Goal: Task Accomplishment & Management: Use online tool/utility

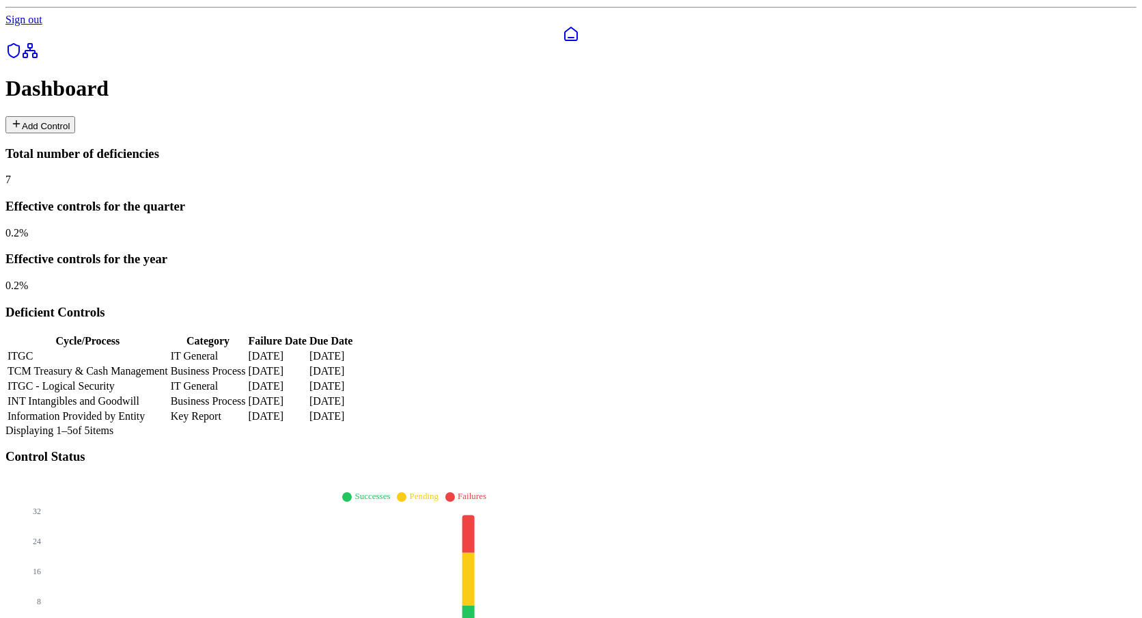
scroll to position [92, 0]
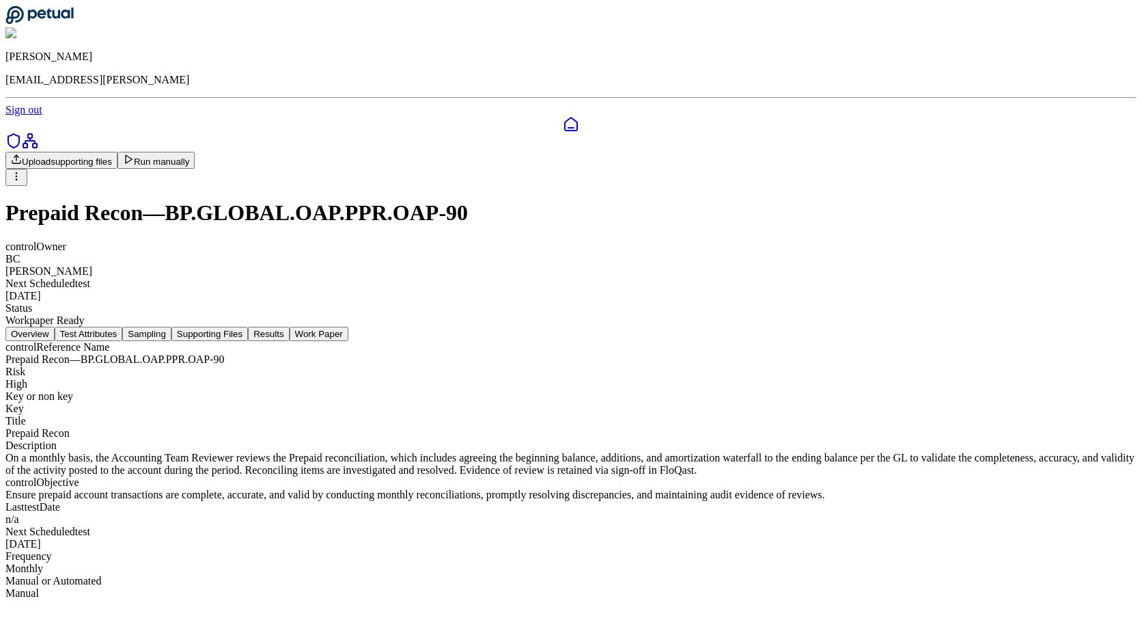
click at [123, 327] on button "Test Attributes" at bounding box center [89, 334] width 68 height 14
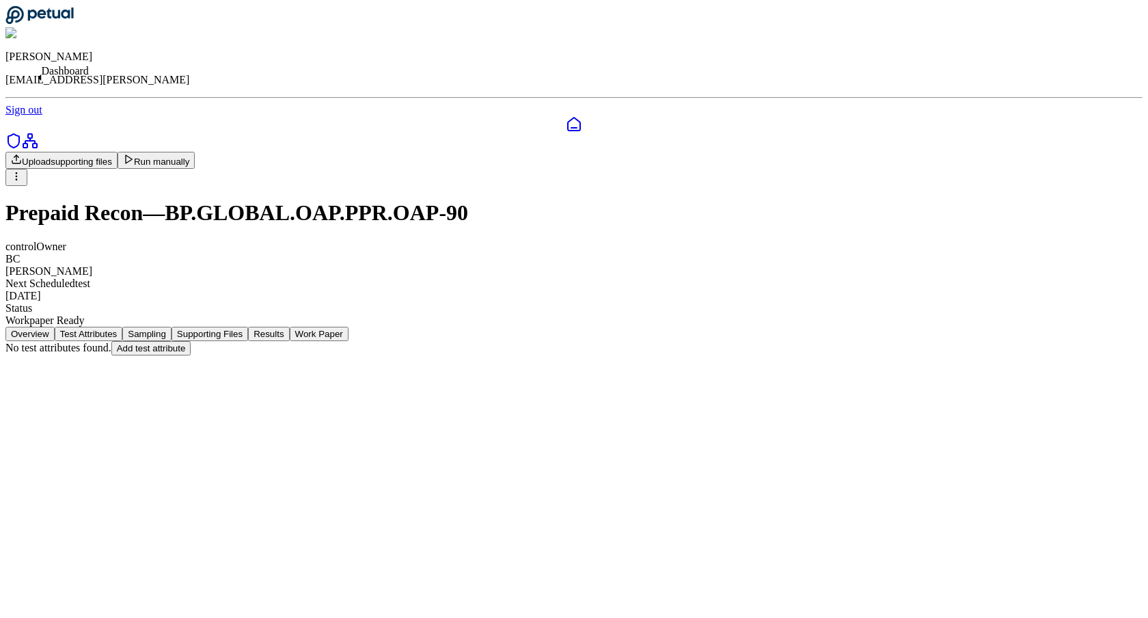
click at [568, 118] on icon at bounding box center [574, 124] width 12 height 13
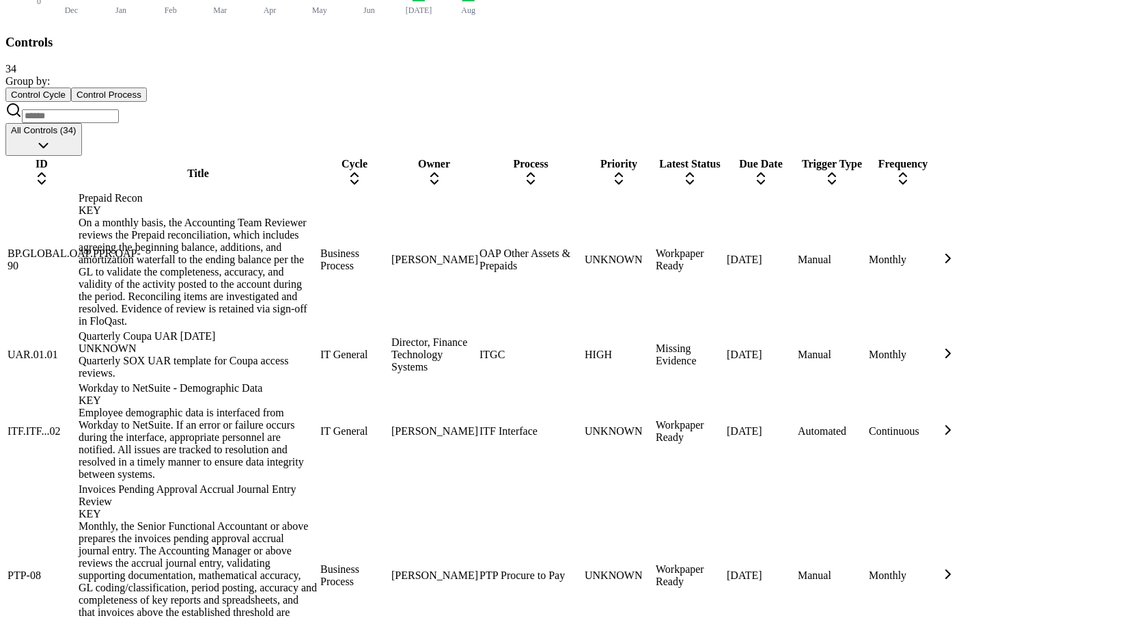
scroll to position [709, 0]
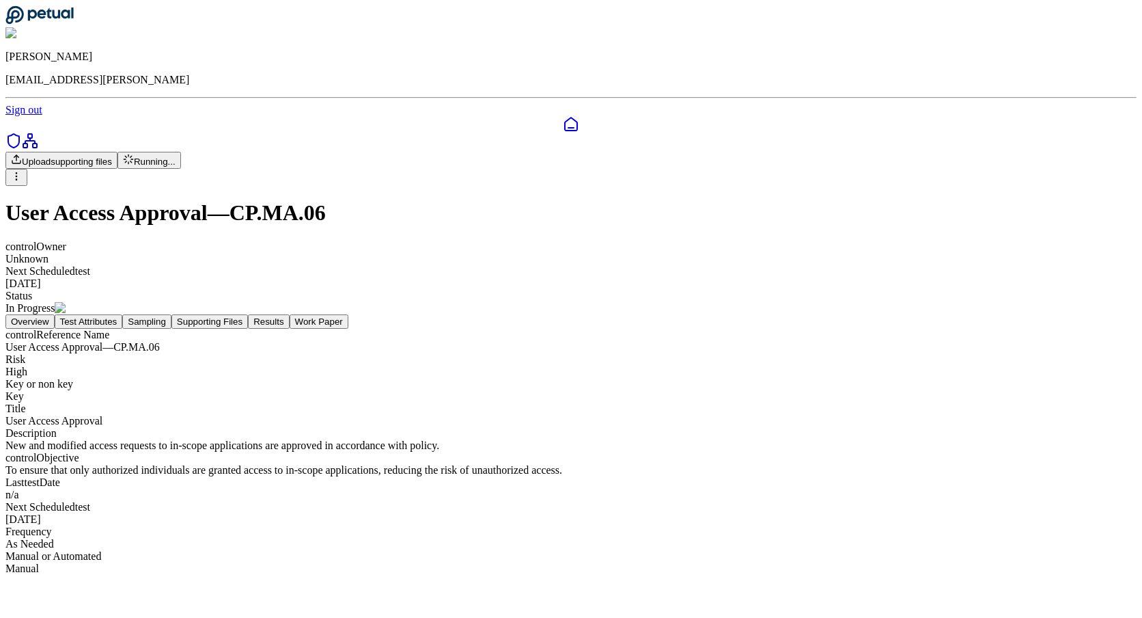
click at [123, 314] on button "Test Attributes" at bounding box center [89, 321] width 68 height 14
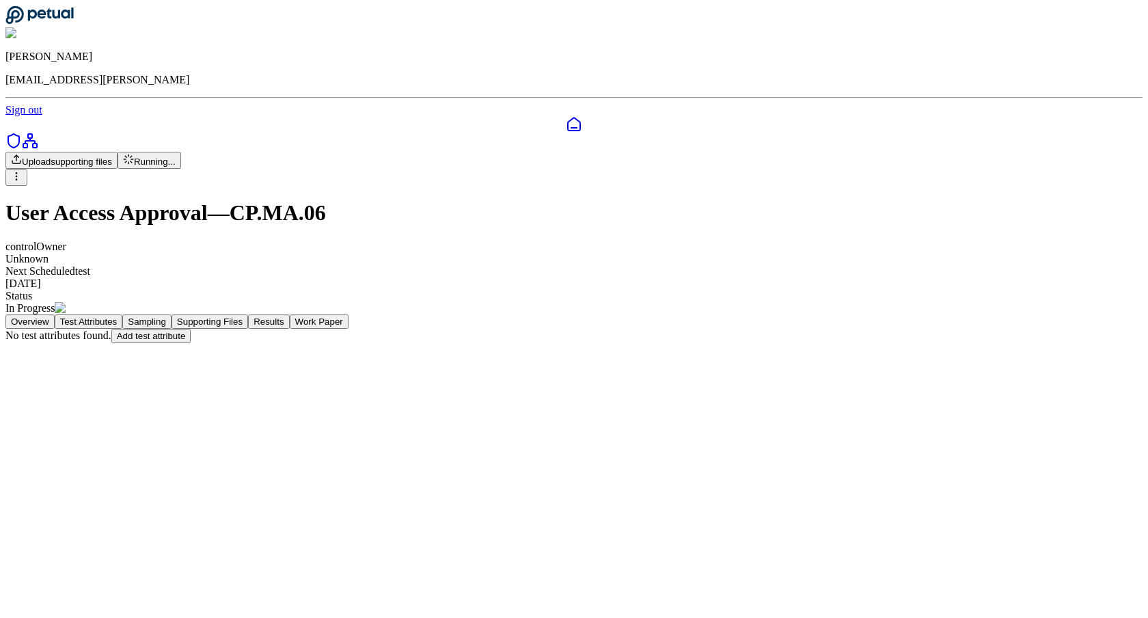
click at [566, 116] on icon at bounding box center [574, 124] width 16 height 16
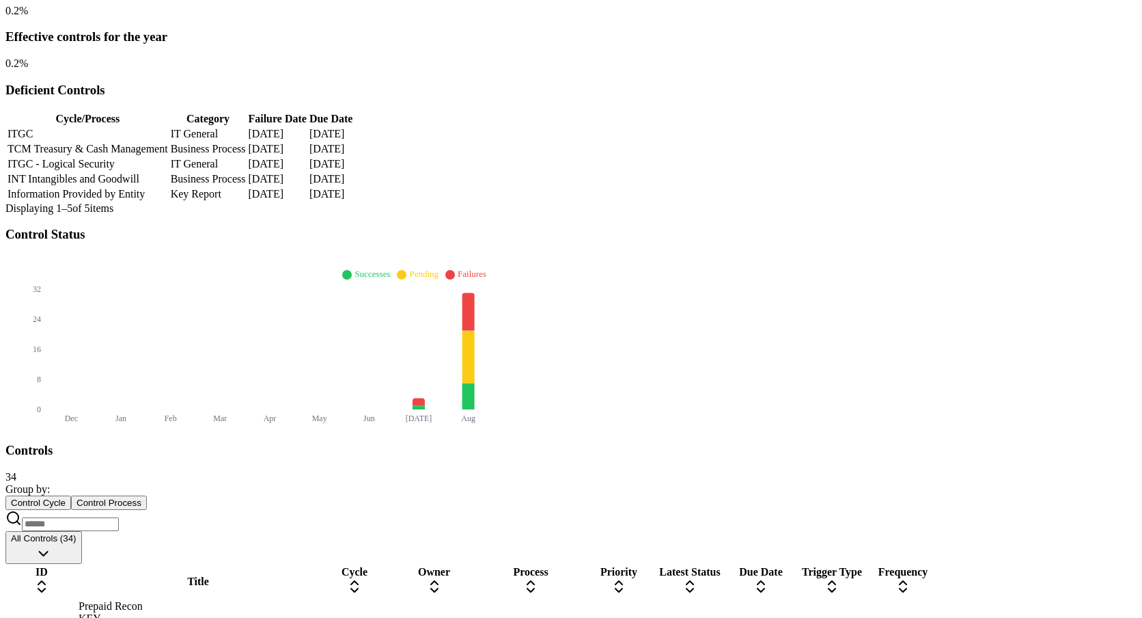
scroll to position [323, 0]
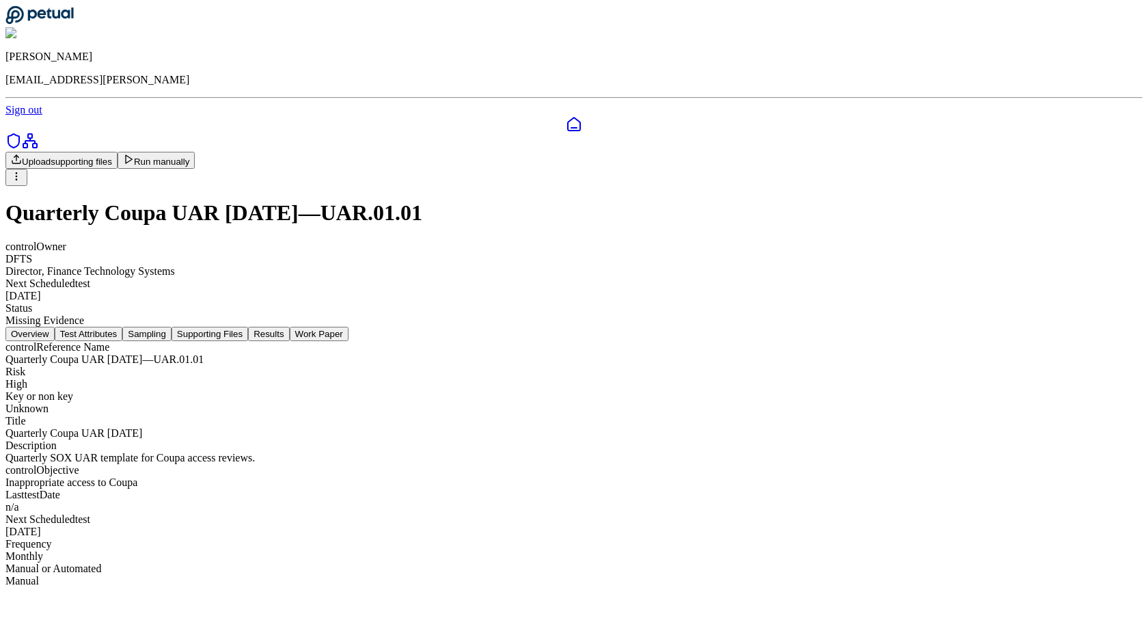
click at [123, 327] on button "Test Attributes" at bounding box center [89, 334] width 68 height 14
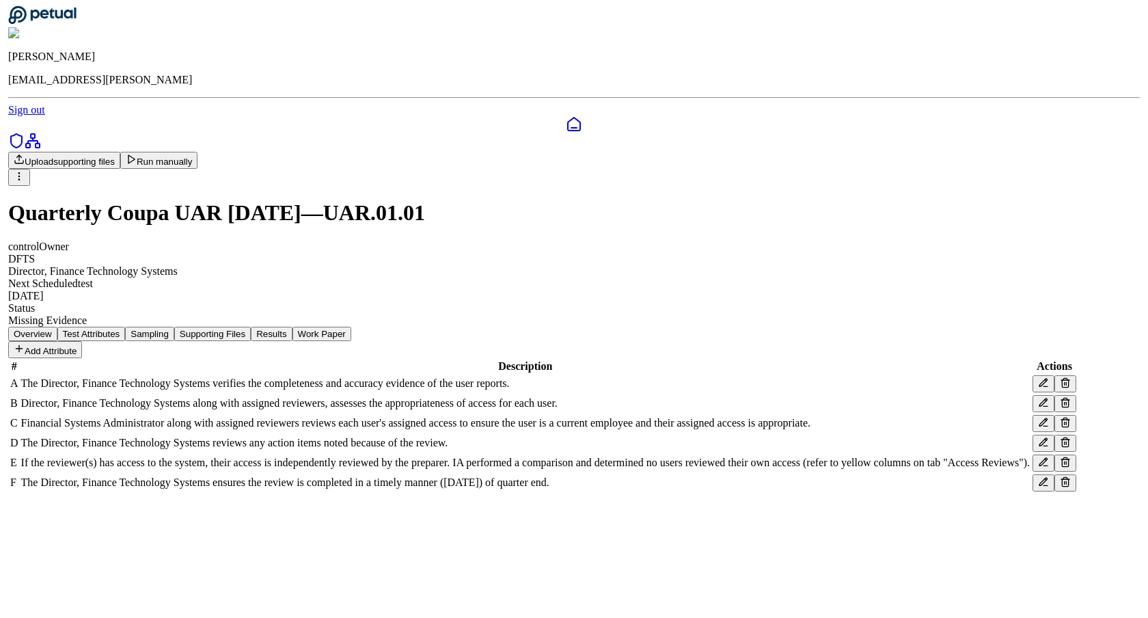
scroll to position [85, 0]
click at [1057, 487] on icon at bounding box center [1062, 481] width 11 height 11
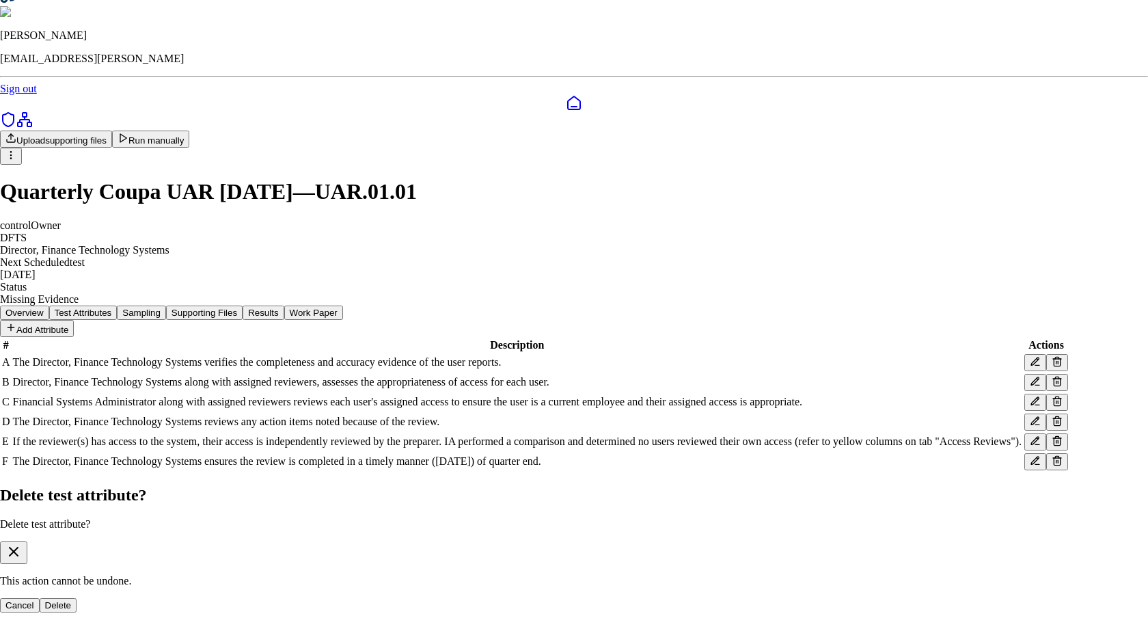
click at [77, 598] on button "Delete" at bounding box center [59, 605] width 38 height 14
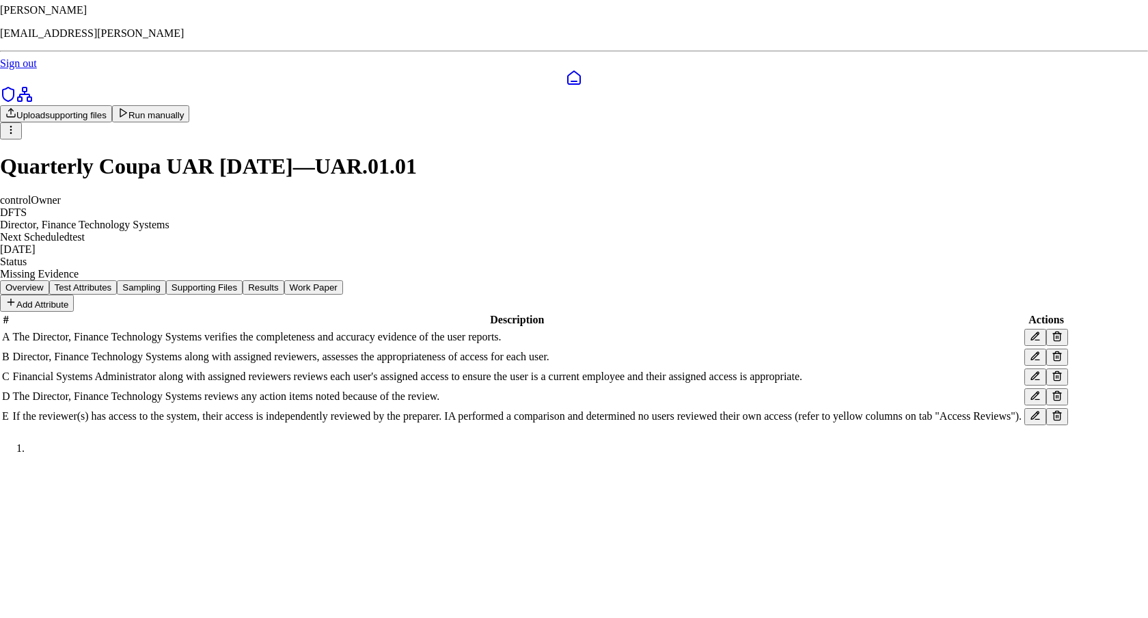
scroll to position [38, 0]
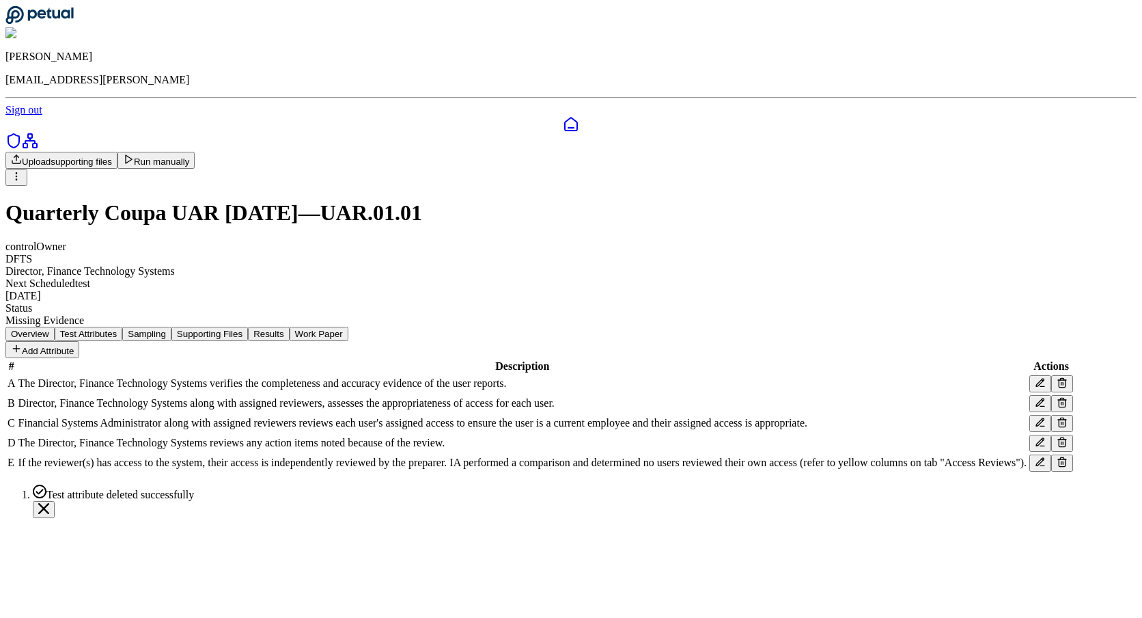
click at [1057, 448] on icon at bounding box center [1062, 442] width 11 height 11
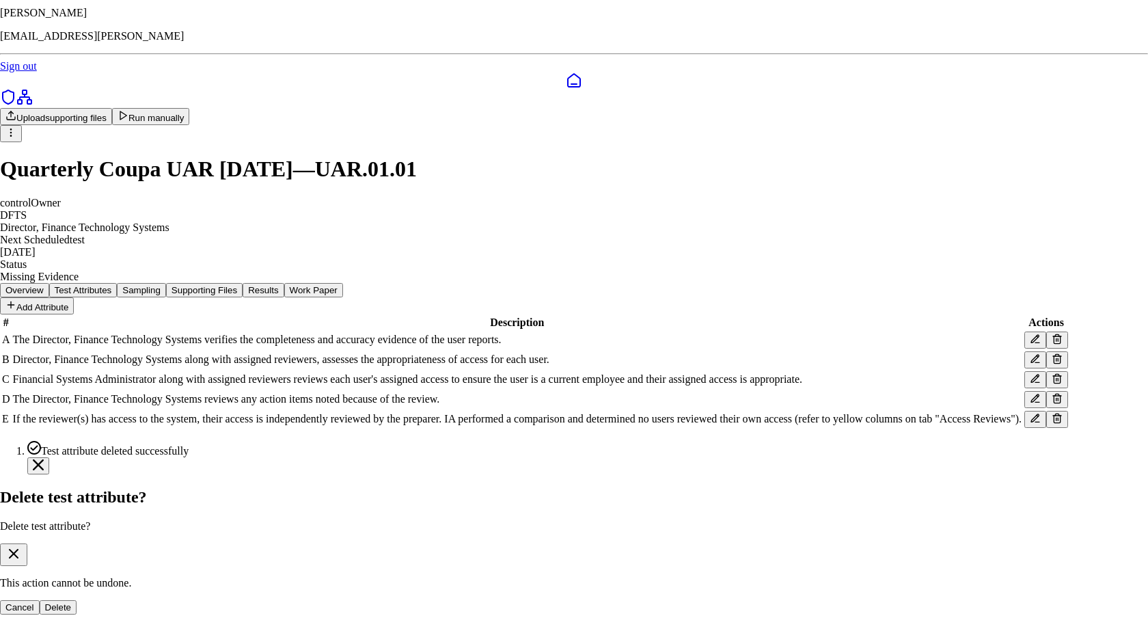
click at [77, 600] on button "Delete" at bounding box center [59, 607] width 38 height 14
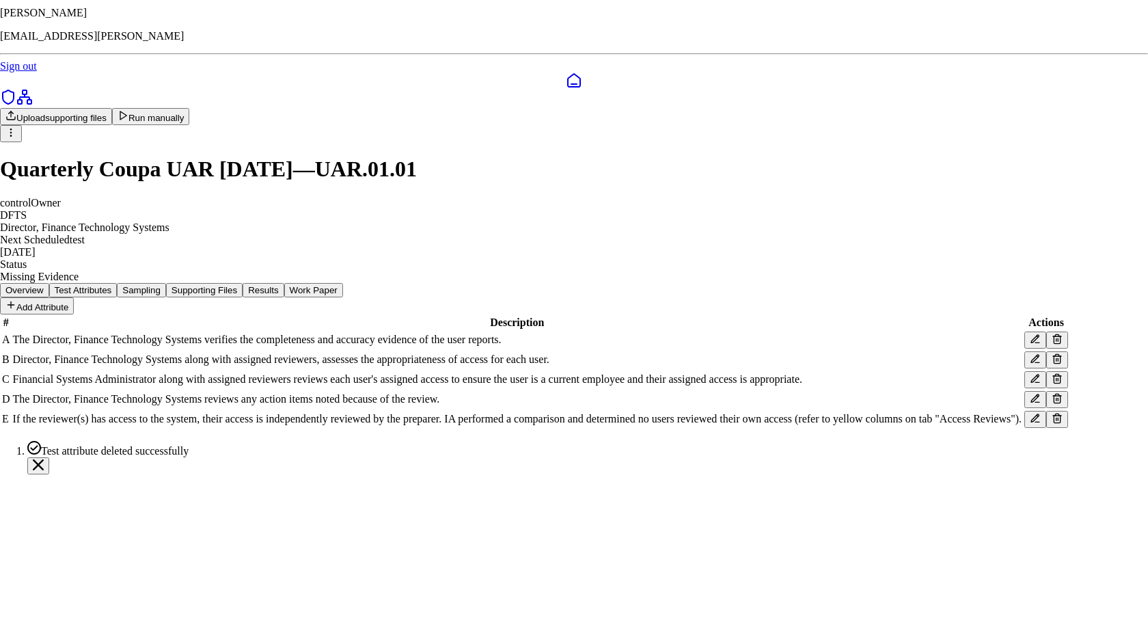
scroll to position [0, 0]
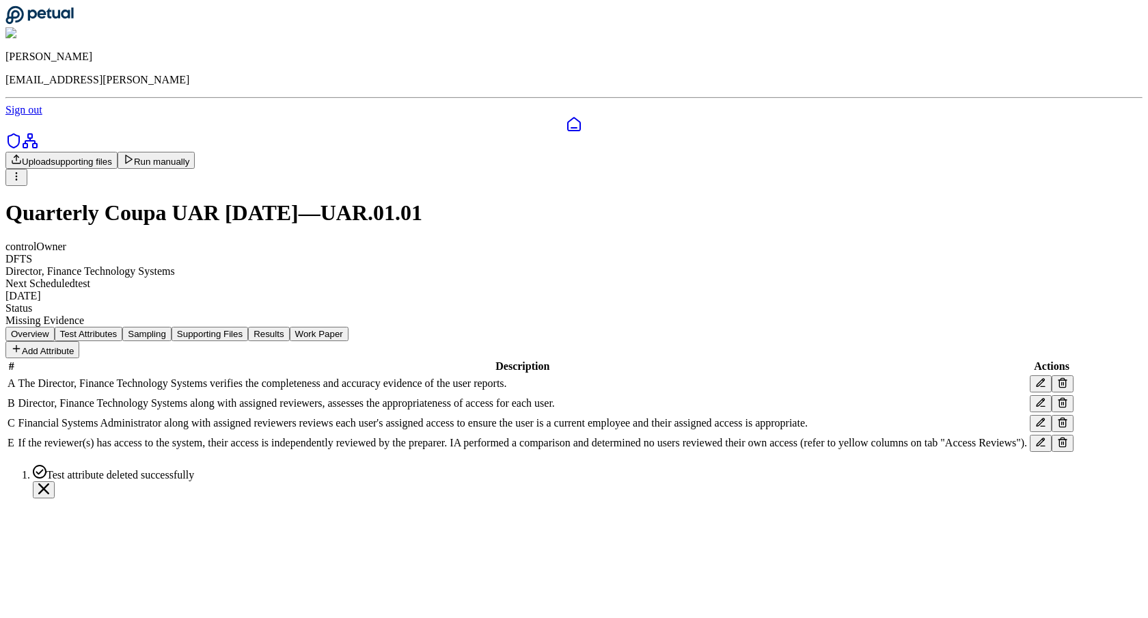
click at [1060, 400] on icon at bounding box center [1061, 399] width 3 height 2
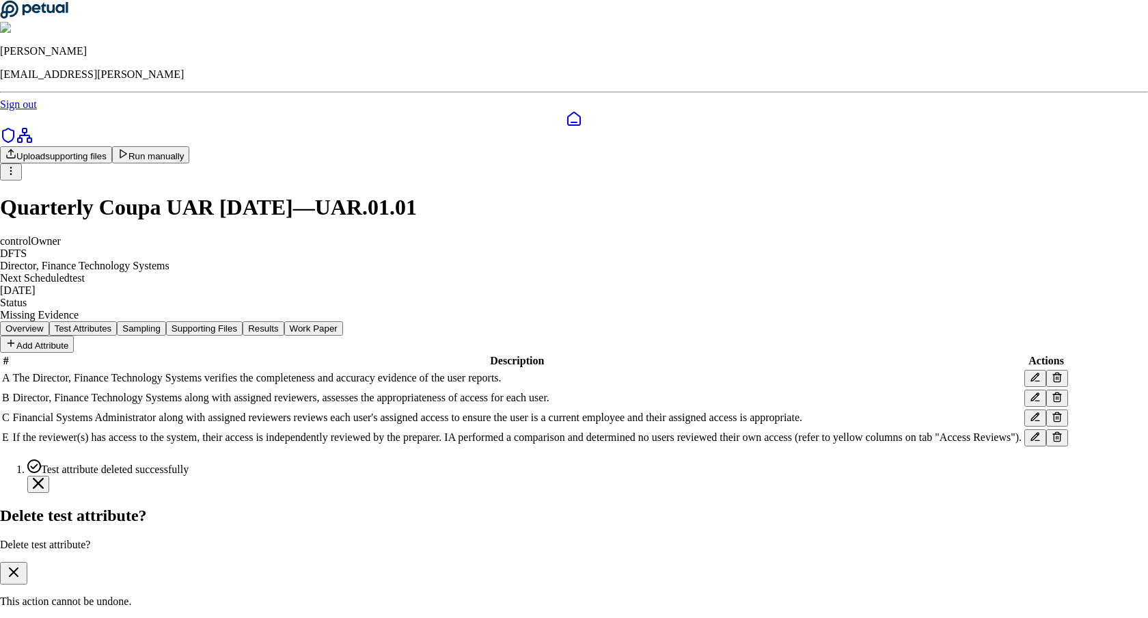
click at [77, 617] on button "Delete" at bounding box center [59, 625] width 38 height 14
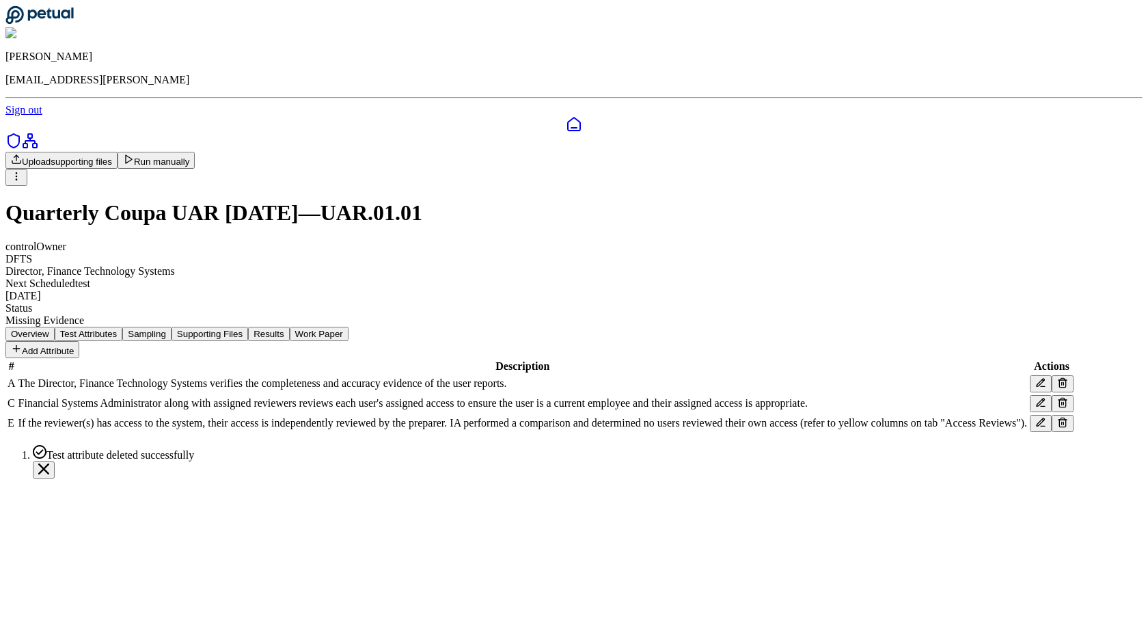
click at [49, 474] on icon "Notifications (F8)" at bounding box center [43, 468] width 11 height 11
